Goal: Check status: Check status

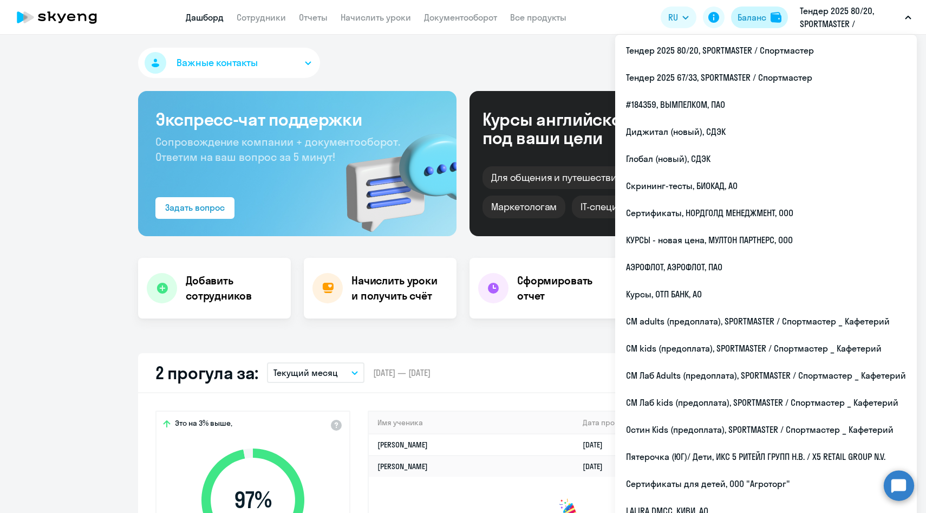
click at [773, 11] on button "Баланс" at bounding box center [759, 17] width 57 height 22
select select "30"
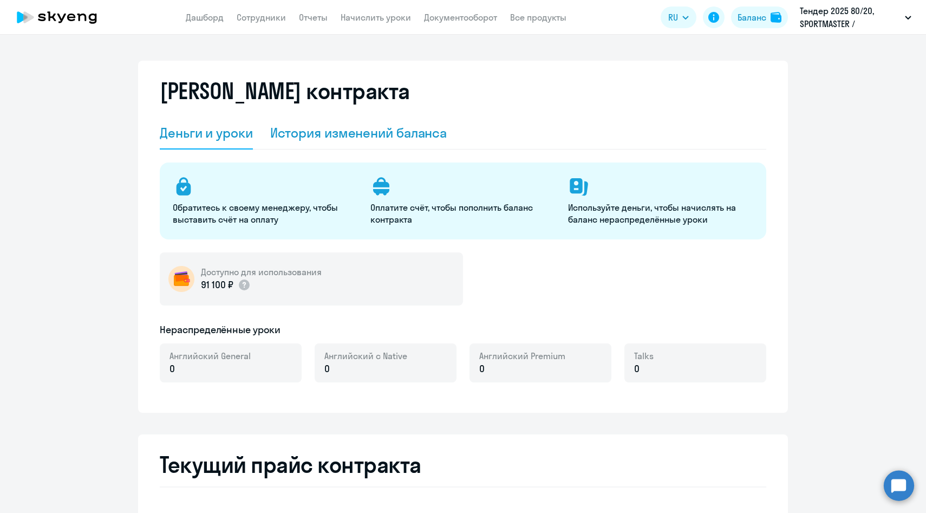
select select "english_adult_not_native_speaker"
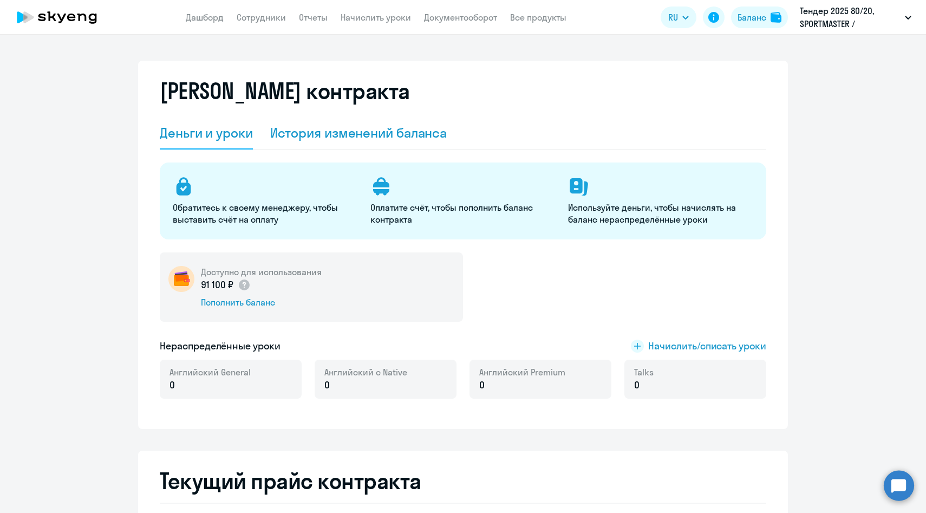
click at [356, 137] on div "История изменений баланса" at bounding box center [358, 132] width 177 height 17
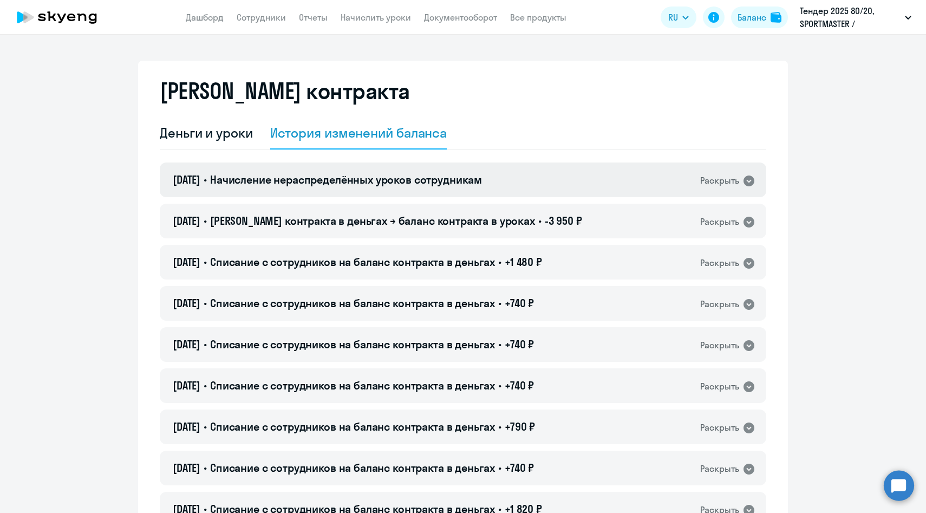
click at [551, 189] on div "[DATE] • Начисление нераспределённых уроков сотрудникам Раскрыть" at bounding box center [463, 179] width 607 height 35
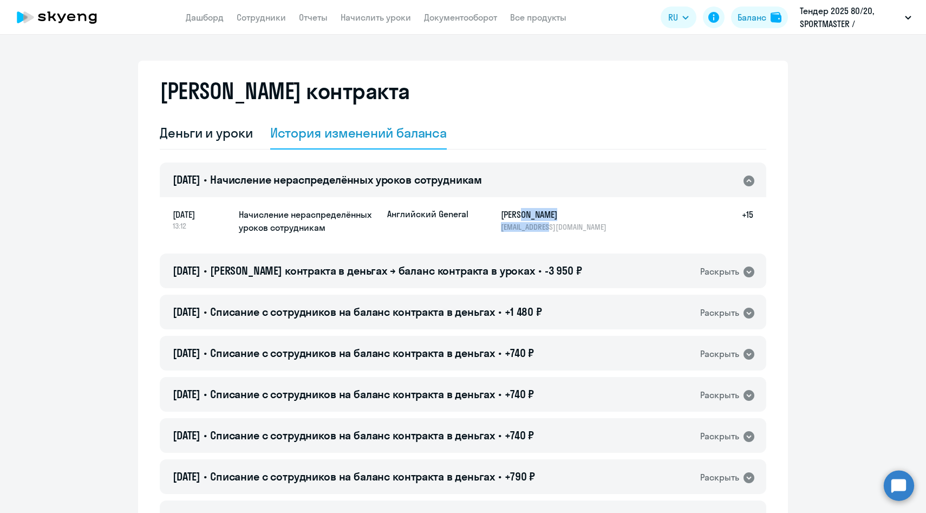
drag, startPoint x: 530, startPoint y: 212, endPoint x: 555, endPoint y: 225, distance: 28.3
click at [555, 225] on div "[PERSON_NAME] [EMAIL_ADDRESS][DOMAIN_NAME]" at bounding box center [557, 220] width 112 height 24
